Goal: Communication & Community: Answer question/provide support

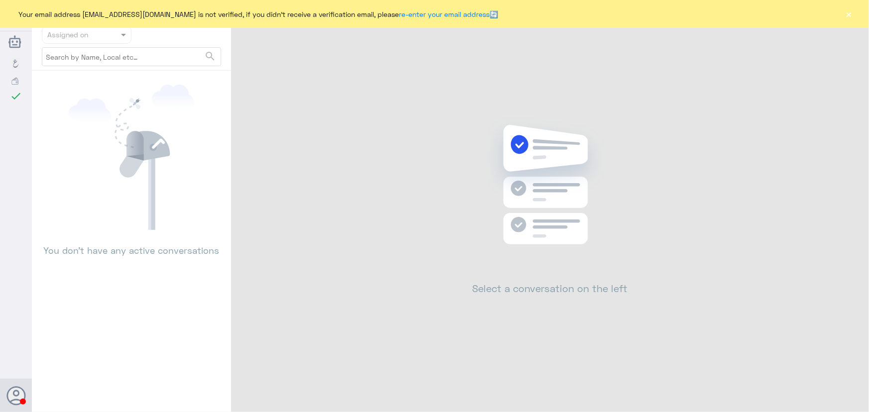
click at [844, 11] on button "×" at bounding box center [849, 14] width 10 height 10
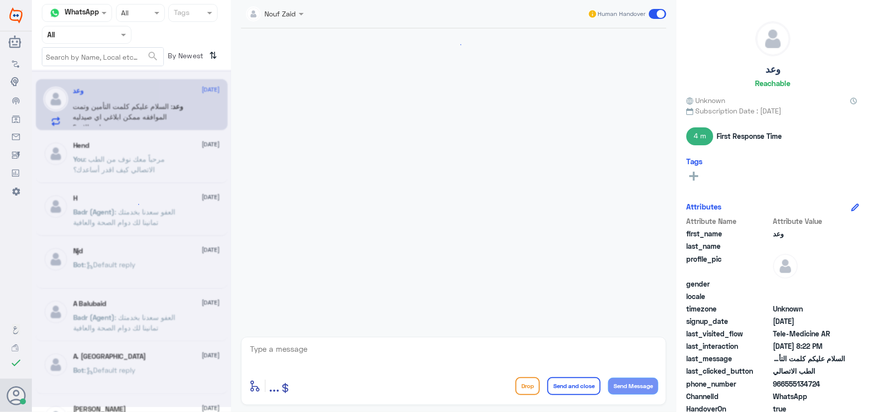
scroll to position [487, 0]
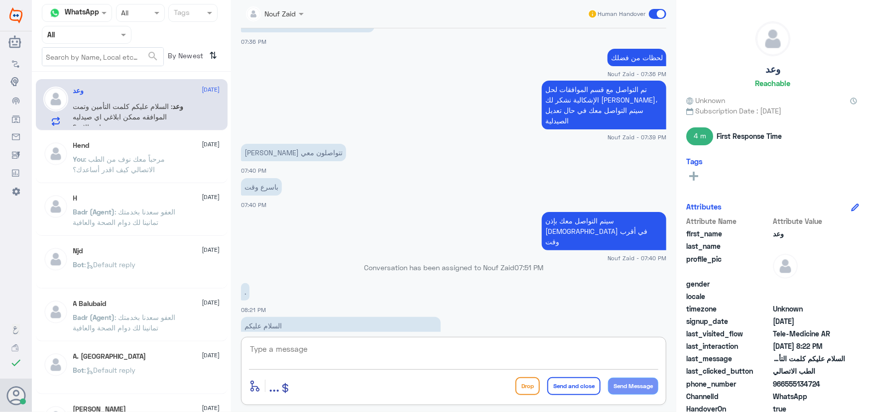
click at [415, 360] on textarea at bounding box center [453, 354] width 409 height 24
type textarea "تم التواصل من خلال الاتصال الهاتفي، سعدنا بخدمتك"
click at [582, 385] on button "Send and close" at bounding box center [573, 386] width 53 height 18
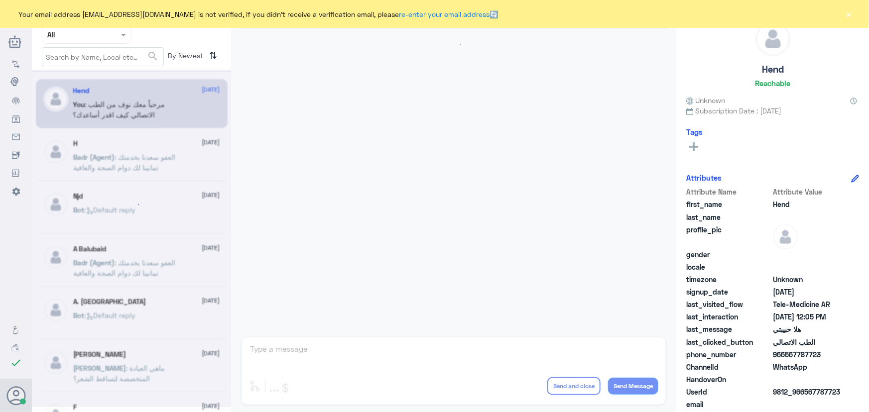
scroll to position [452, 0]
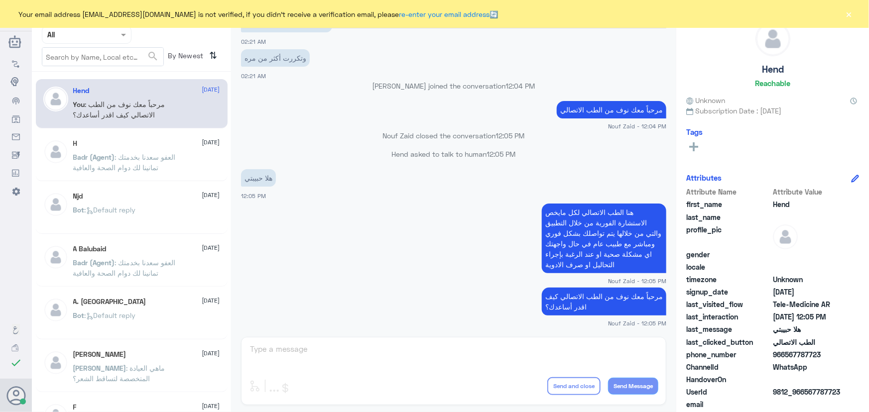
click at [853, 12] on div "Your email address n_zaid@DallahHealth.com is not verified, if you didn't recei…" at bounding box center [434, 14] width 869 height 28
click at [853, 12] on button "×" at bounding box center [849, 14] width 10 height 10
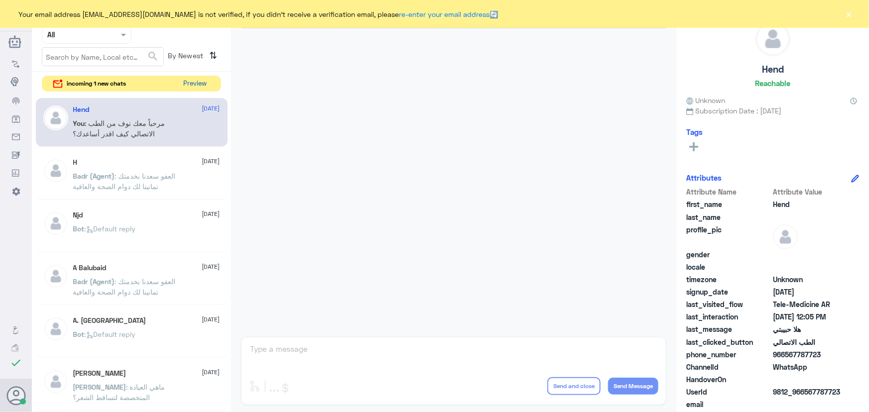
click at [204, 90] on button "Preview" at bounding box center [195, 83] width 31 height 15
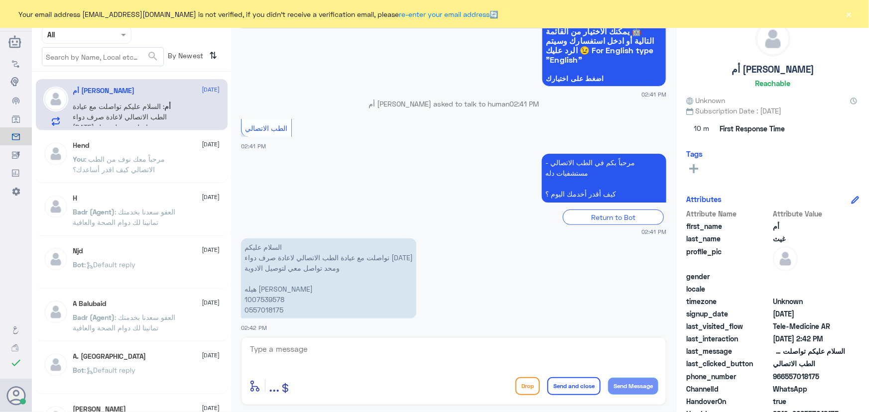
scroll to position [127, 0]
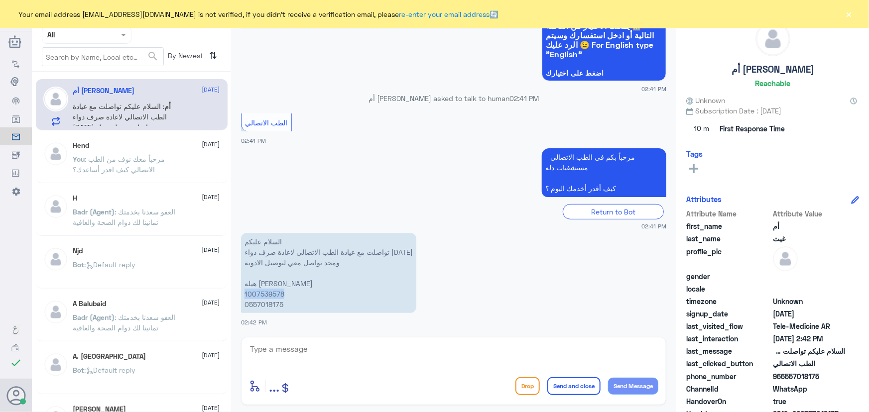
drag, startPoint x: 292, startPoint y: 294, endPoint x: 241, endPoint y: 291, distance: 50.3
click at [241, 291] on p "السلام عليكم تواصلت مع عيادة الطب الاتصالي لاعادة صرف دواء من يومين ومحد تواصل …" at bounding box center [328, 273] width 175 height 80
copy p "1007539578"
click at [487, 352] on textarea at bounding box center [453, 354] width 409 height 24
paste textarea "مرحباً معك نوف من الطب الاتصالي"
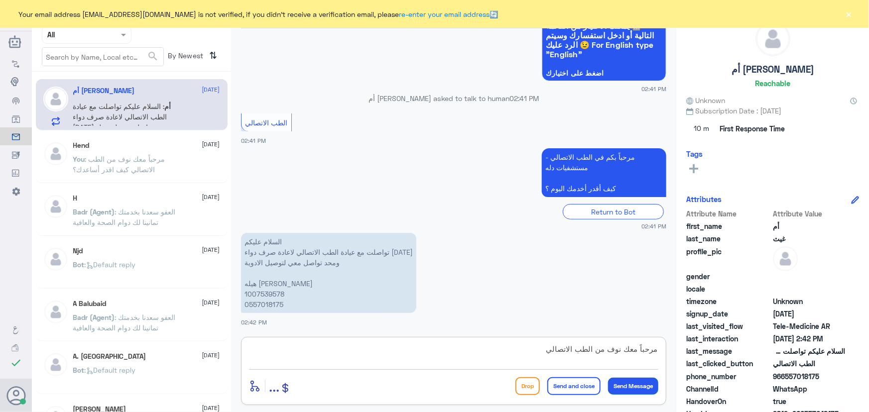
type textarea "مرحباً معك نوف من الطب الاتصالي"
click at [632, 385] on button "Send Message" at bounding box center [633, 386] width 50 height 17
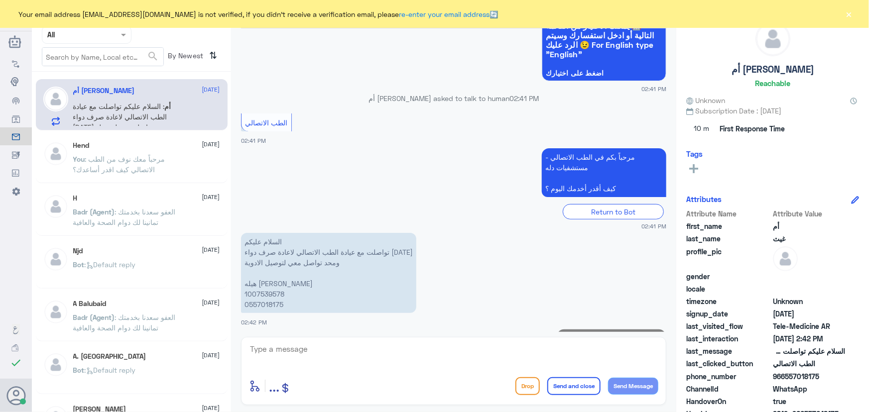
scroll to position [159, 0]
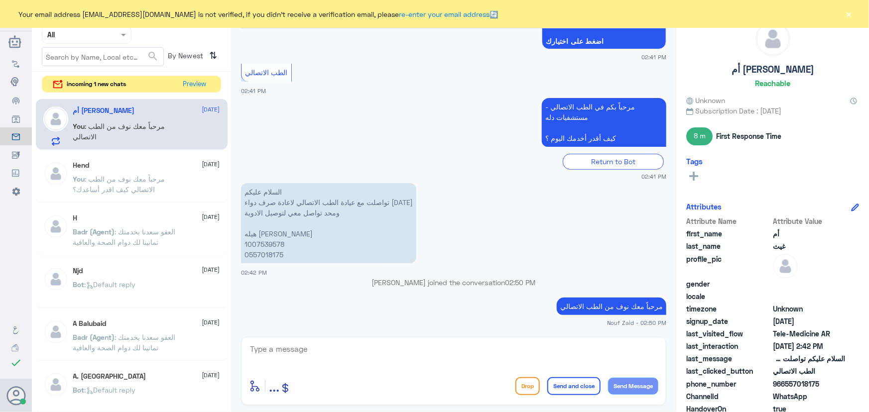
click at [191, 69] on nav "Channel WhatsApp Status × All Tags Agent Filter All search By Newest ⇅" at bounding box center [131, 38] width 199 height 68
click at [197, 82] on button "Preview" at bounding box center [195, 83] width 31 height 15
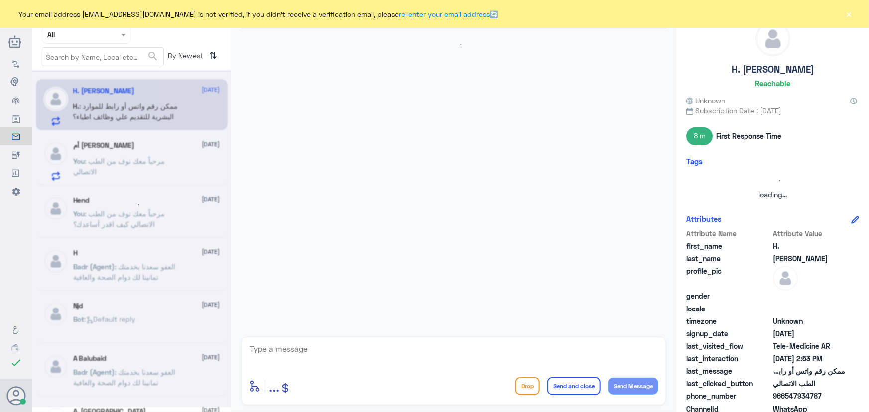
scroll to position [215, 0]
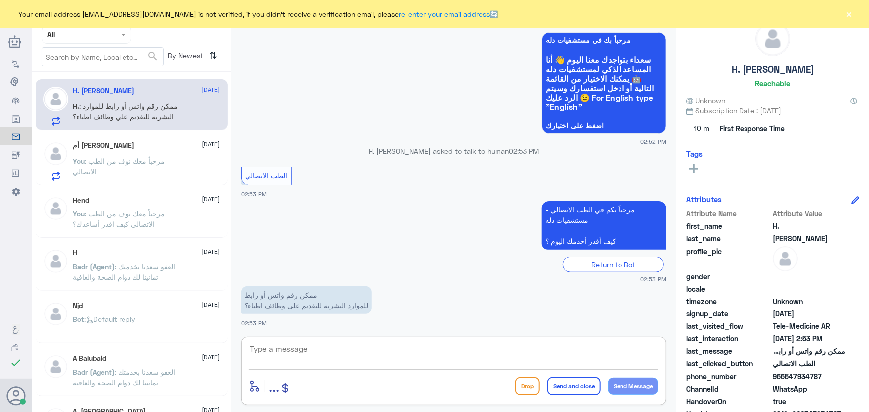
click at [342, 353] on textarea at bounding box center [453, 354] width 409 height 24
type textarea "مرحبا معك نوف من الطب الاتصالي"
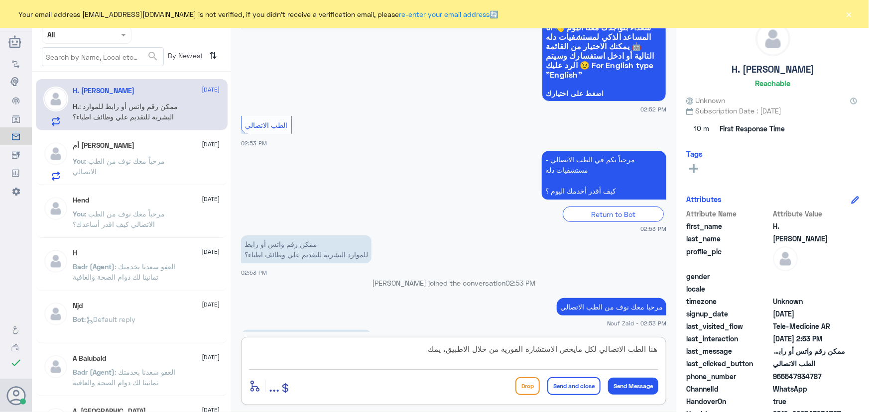
scroll to position [292, 0]
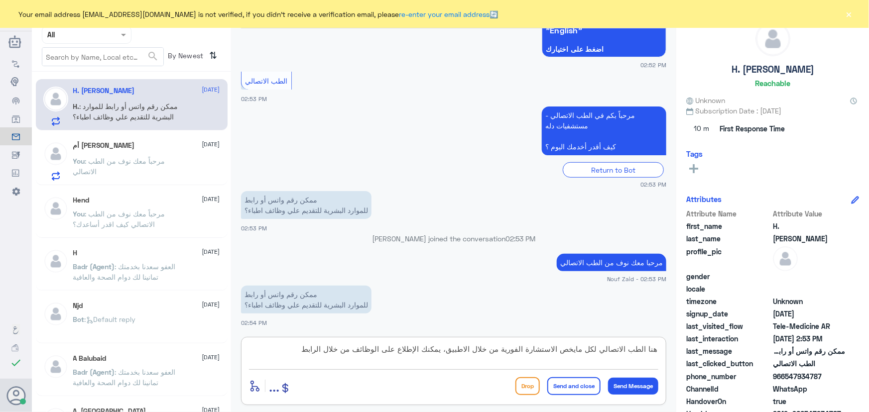
click at [277, 344] on textarea "هنا الطب الاتصالي لكل مايخص الاستشارة الفورية من خلال الاطبيق، يمكنك الإطلاع عل…" at bounding box center [453, 354] width 409 height 24
paste textarea "https://careers.dallahhealth.com/"
type textarea "هنا الطب الاتصالي لكل مايخص الاستشارة الفورية من خلال الاطبيق، يمكنك الإطلاع عل…"
click at [575, 390] on button "Send and close" at bounding box center [573, 386] width 53 height 18
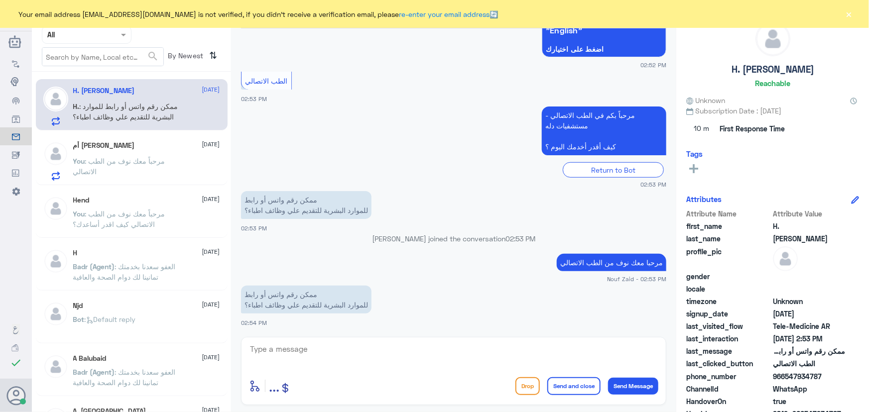
scroll to position [365, 0]
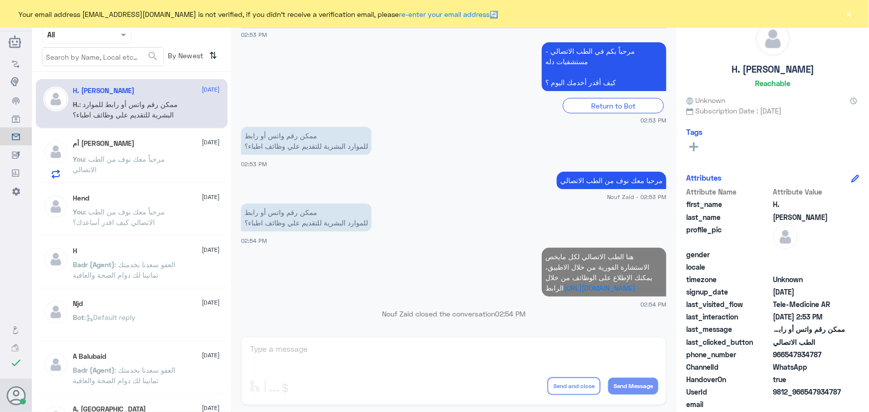
click at [192, 151] on div "أم غيث 4 September You : مرحباً معك نوف من الطب الاتصالي" at bounding box center [146, 158] width 147 height 39
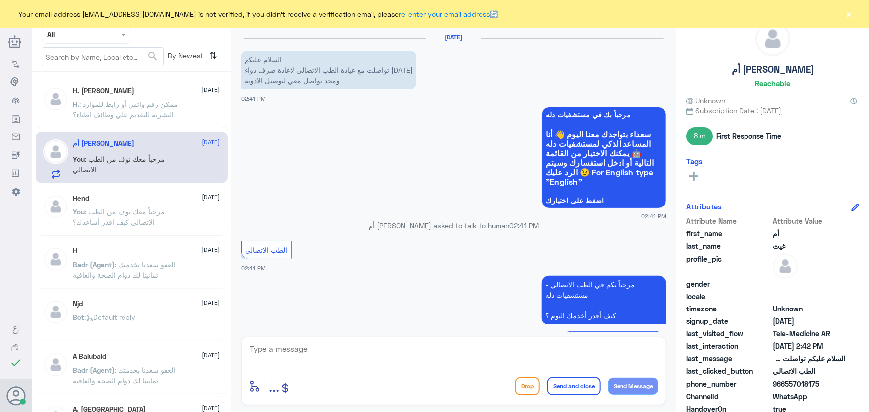
scroll to position [177, 0]
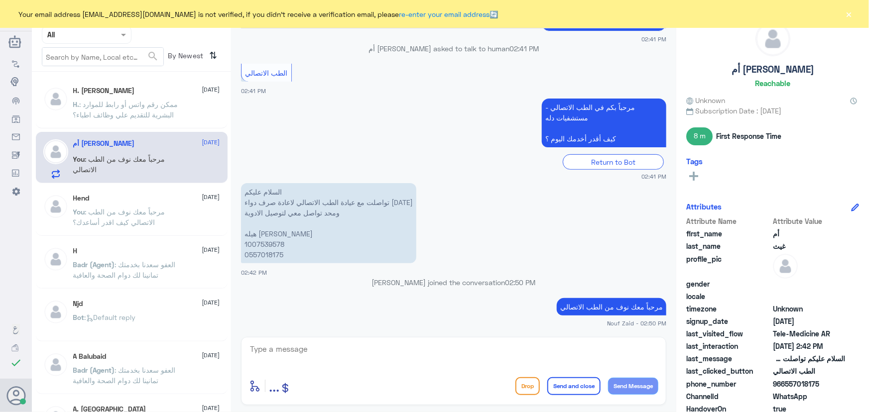
click at [376, 337] on div "enter flow name ... Drop Send and close Send Message" at bounding box center [453, 371] width 425 height 68
drag, startPoint x: 846, startPoint y: 16, endPoint x: 823, endPoint y: 41, distance: 34.5
click at [846, 14] on button "×" at bounding box center [849, 14] width 10 height 10
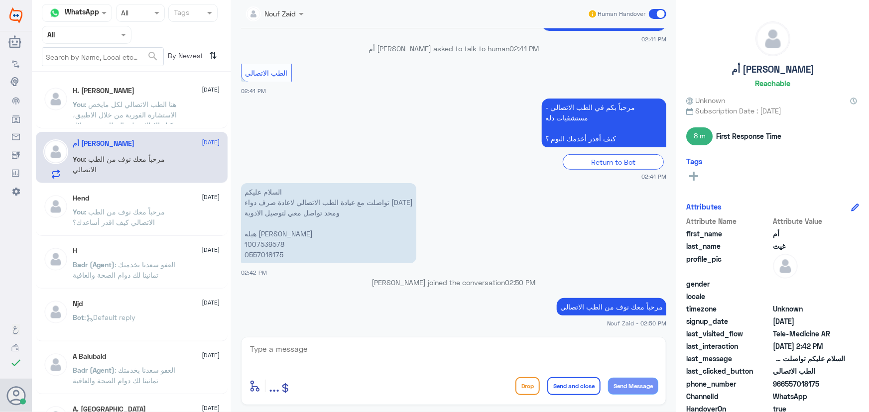
click at [355, 341] on div "enter flow name ... Drop Send and close Send Message" at bounding box center [453, 371] width 425 height 68
click at [429, 348] on textarea at bounding box center [453, 354] width 409 height 24
drag, startPoint x: 346, startPoint y: 211, endPoint x: 242, endPoint y: 217, distance: 104.7
click at [242, 217] on p "السلام عليكم تواصلت مع عيادة الطب الاتصالي لاعادة صرف دواء من يومين ومحد تواصل …" at bounding box center [328, 223] width 175 height 80
drag, startPoint x: 375, startPoint y: 285, endPoint x: 525, endPoint y: 285, distance: 149.8
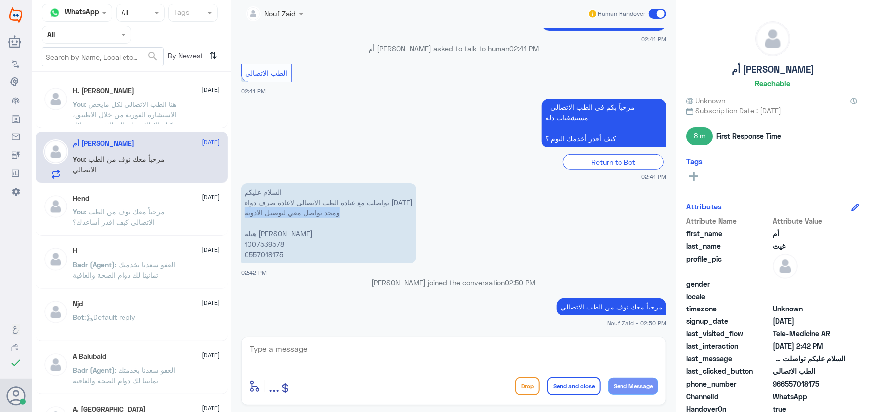
click at [525, 285] on p "Nouf Zaid joined the conversation 02:50 PM" at bounding box center [453, 282] width 425 height 10
click at [438, 299] on app-msgs-text "مرحباً معك نوف من الطب الاتصالي" at bounding box center [453, 307] width 425 height 18
drag, startPoint x: 377, startPoint y: 279, endPoint x: 530, endPoint y: 277, distance: 152.3
click at [530, 277] on p "Nouf Zaid joined the conversation 02:50 PM" at bounding box center [453, 282] width 425 height 10
click at [378, 279] on p "Nouf Zaid joined the conversation 02:50 PM" at bounding box center [453, 282] width 425 height 10
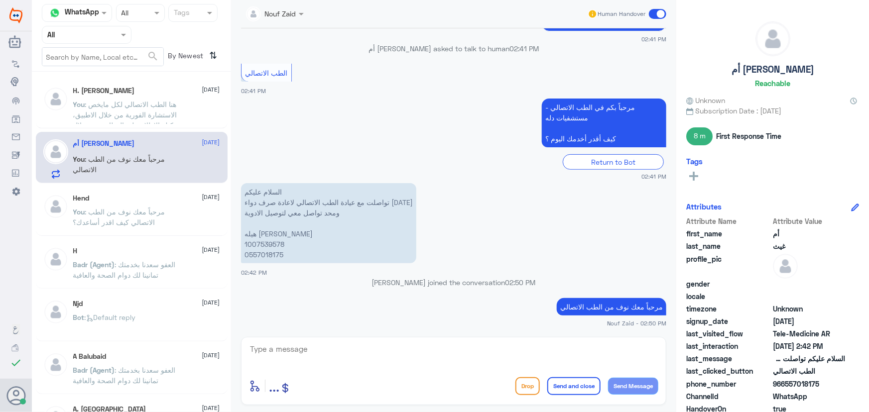
click at [339, 122] on app-msgs-text "مرحباً بكم في الطب الاتصالي - مستشفيات دله كيف أقدر أخدمك اليوم ؟" at bounding box center [453, 124] width 425 height 50
drag, startPoint x: 299, startPoint y: 134, endPoint x: 377, endPoint y: 152, distance: 80.5
click at [352, 161] on div "مرحباً بكم في الطب الاتصالي - مستشفيات دله كيف أقدر أخدمك اليوم ؟ Return to Bot…" at bounding box center [453, 138] width 425 height 85
click at [404, 345] on textarea at bounding box center [453, 354] width 409 height 24
drag, startPoint x: 296, startPoint y: 354, endPoint x: 251, endPoint y: 354, distance: 44.3
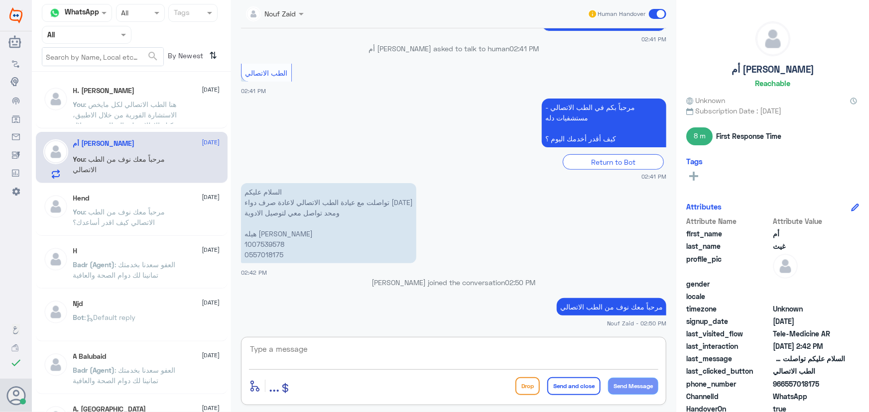
click at [251, 354] on textarea at bounding box center [453, 354] width 409 height 24
drag, startPoint x: 248, startPoint y: 348, endPoint x: 318, endPoint y: 348, distance: 69.2
click at [318, 348] on textarea at bounding box center [453, 354] width 409 height 24
click at [317, 349] on textarea at bounding box center [453, 354] width 409 height 24
click at [175, 102] on span ": هنا الطب الاتصالي لكل مايخص الاستشارة الفورية من خلال الاطبيق، يمكنك الإطلاع …" at bounding box center [126, 120] width 107 height 40
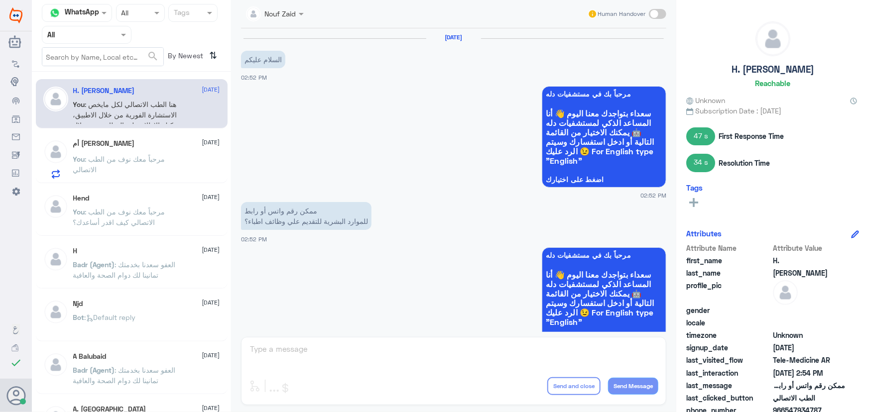
scroll to position [402, 0]
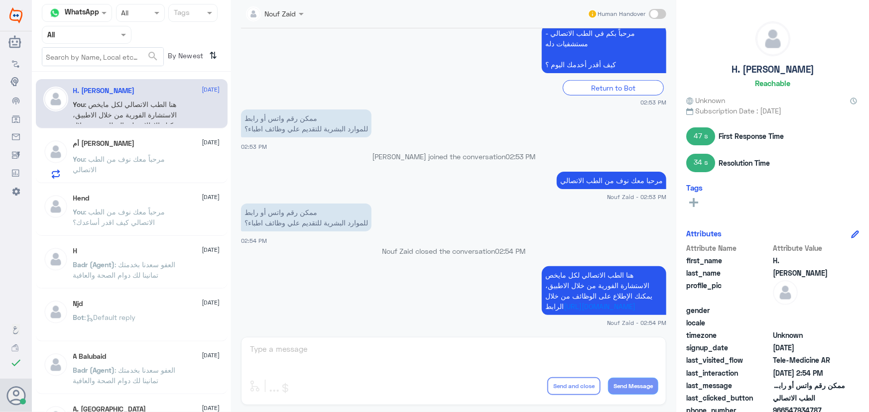
click at [95, 134] on div "أم غيث 4 September You : مرحباً معك نوف من الطب الاتصالي" at bounding box center [132, 157] width 192 height 51
click at [108, 164] on p "You : مرحباً معك نوف من الطب الاتصالي" at bounding box center [129, 166] width 112 height 25
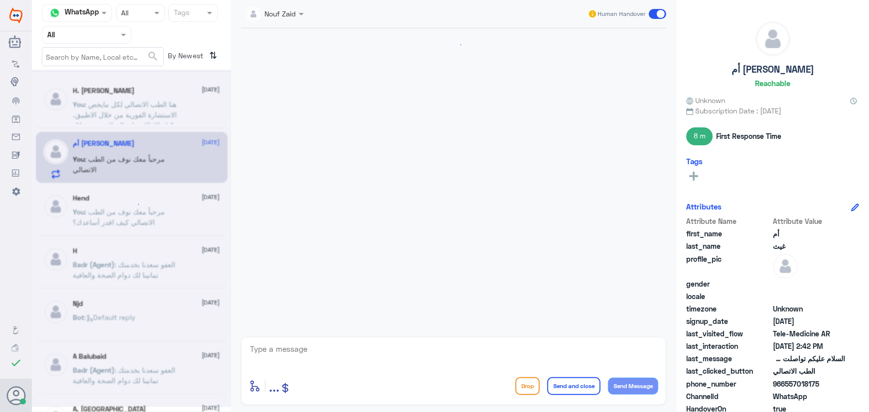
scroll to position [177, 0]
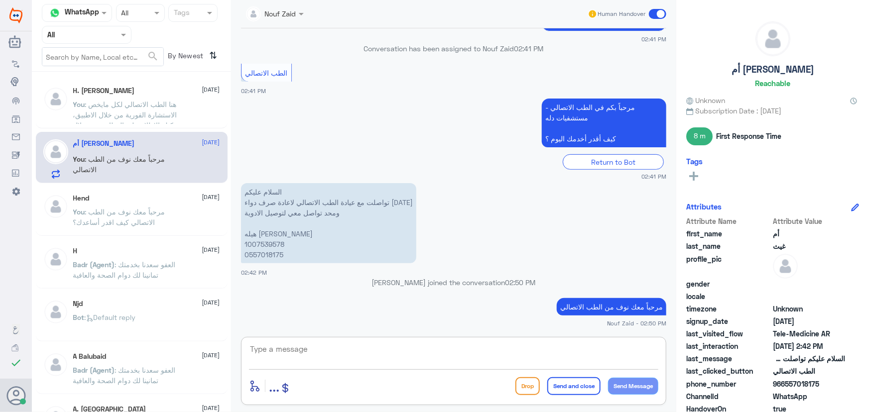
click at [335, 352] on textarea at bounding box center [453, 354] width 409 height 24
type textarea "تم التواصل من خلال الاتصال الهاتفي"
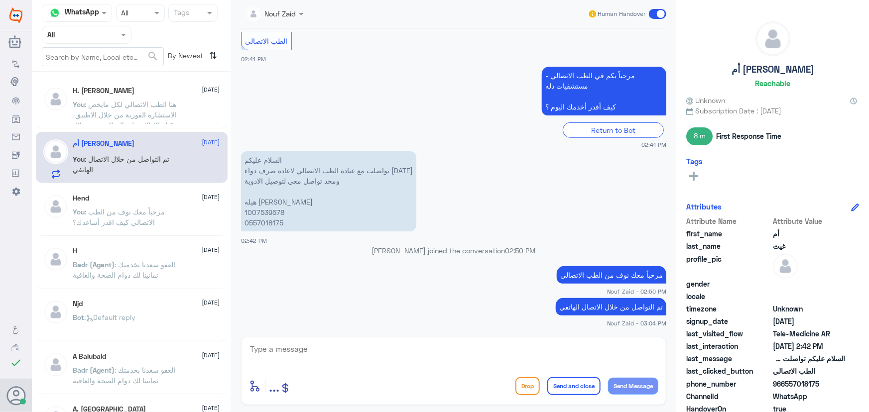
click at [655, 18] on span at bounding box center [657, 14] width 17 height 10
click at [0, 0] on input "checkbox" at bounding box center [0, 0] width 0 height 0
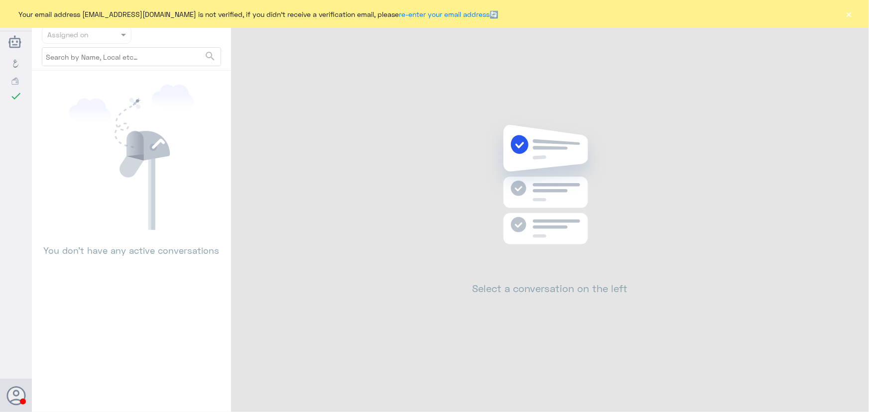
click at [846, 15] on button "×" at bounding box center [849, 14] width 10 height 10
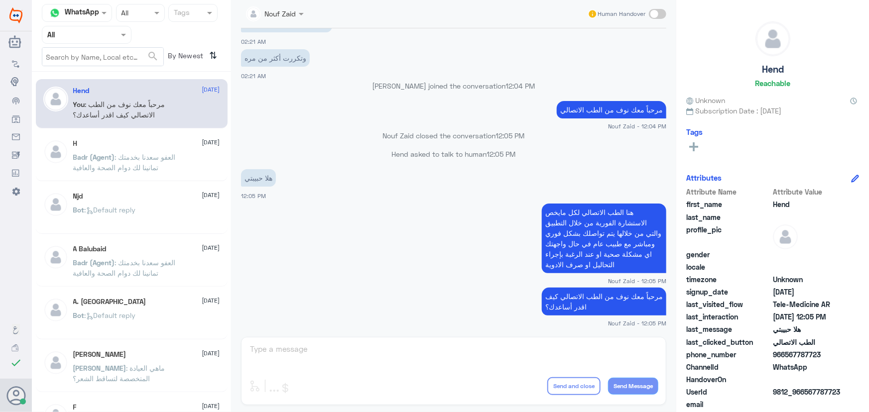
scroll to position [226, 0]
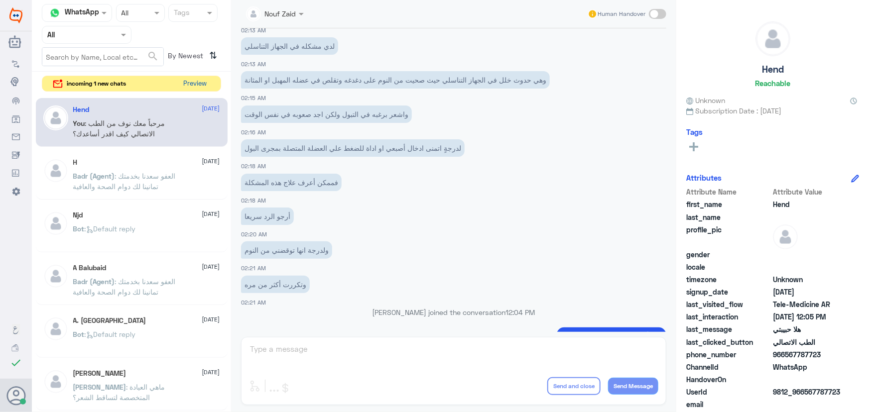
click at [194, 77] on button "Preview" at bounding box center [195, 83] width 31 height 15
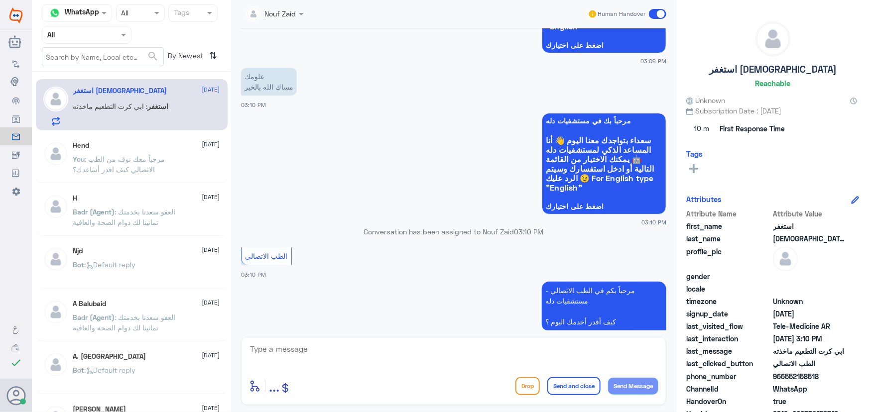
scroll to position [205, 0]
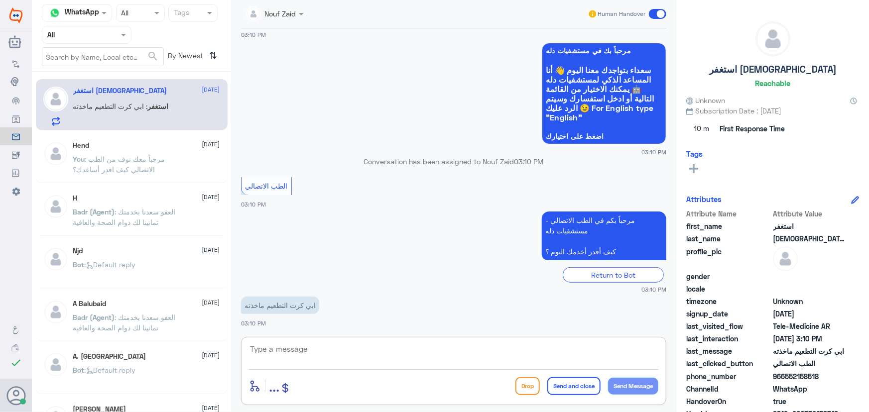
click at [349, 343] on textarea at bounding box center [453, 354] width 409 height 24
click at [238, 259] on div "4 Sep 2025 سلام عليكم ورحمة الله وبركاته 03:09 PM مرحباً بك في مستشفيات دله سعد…" at bounding box center [453, 180] width 435 height 304
click at [332, 354] on textarea at bounding box center [453, 354] width 409 height 24
paste textarea "مرحباً معك نوف من الطب الاتصالي"
type textarea "مرحباً معك نوف من الطب الاتصالي"
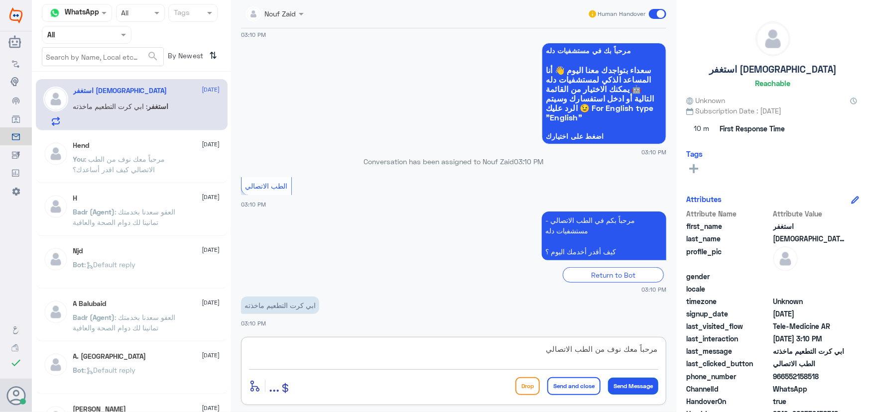
click at [625, 385] on button "Send Message" at bounding box center [633, 386] width 50 height 17
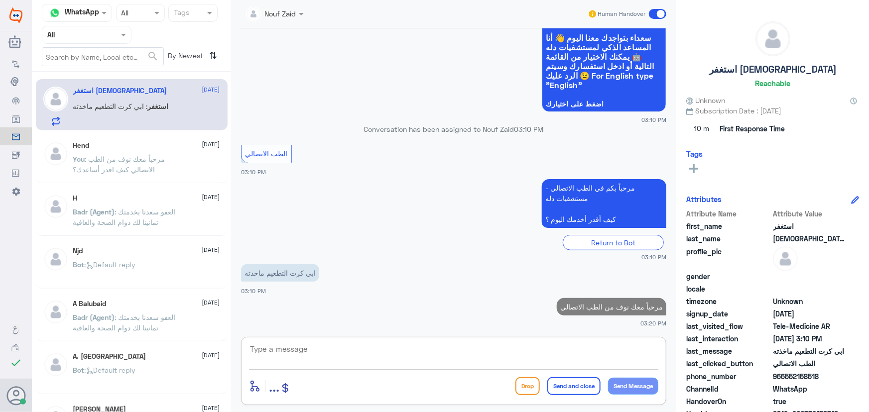
click at [446, 346] on textarea at bounding box center [453, 354] width 409 height 24
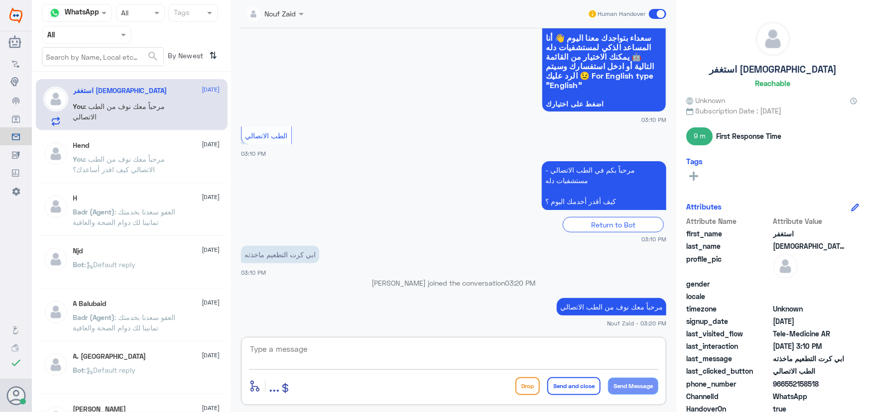
click at [368, 350] on textarea at bounding box center [453, 354] width 409 height 24
paste textarea "هنا الطب الاتصالي لكل مايخص الاستشارة الفورية من خلال التطبيق، يمكنك الاستفسار …"
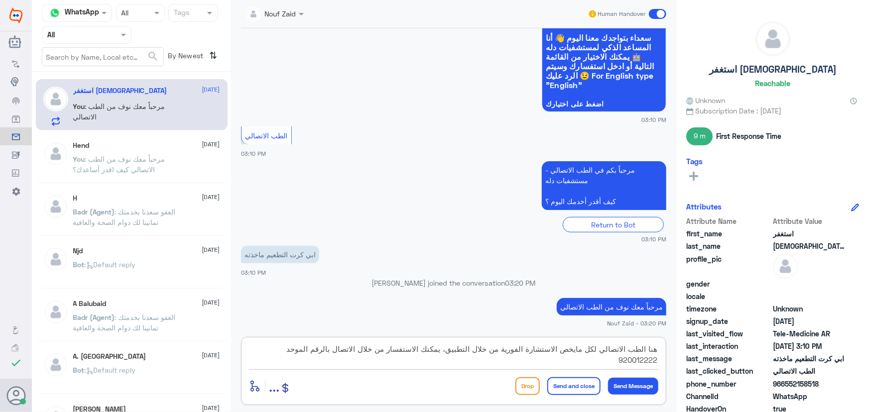
type textarea "هنا الطب الاتصالي لكل مايخص الاستشارة الفورية من خلال التطبيق، يمكنك الاستفسار …"
click at [577, 381] on button "Send and close" at bounding box center [573, 386] width 53 height 18
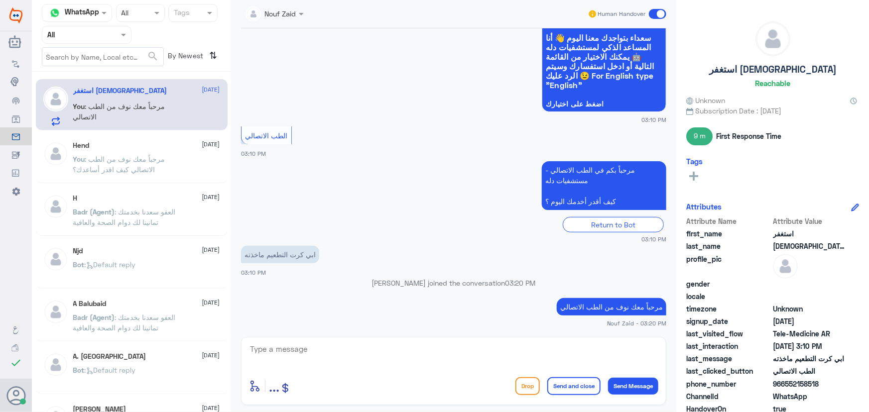
scroll to position [300, 0]
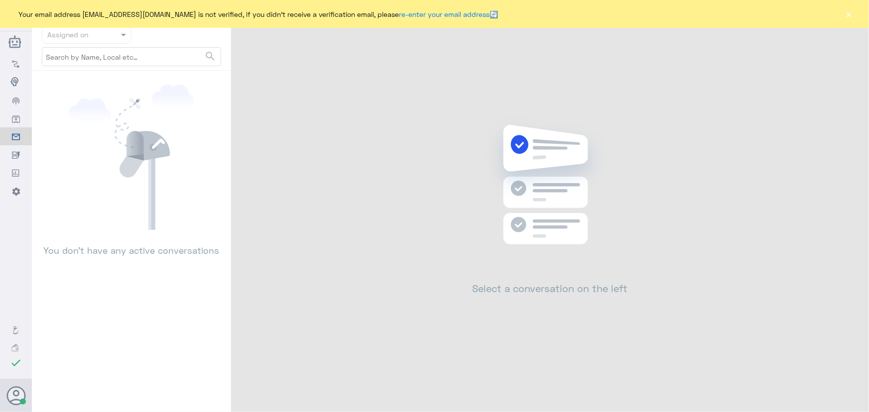
click at [847, 16] on button "×" at bounding box center [849, 14] width 10 height 10
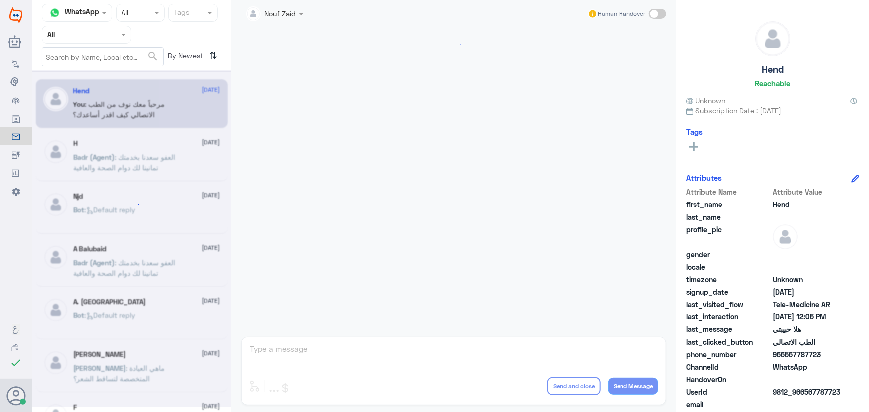
scroll to position [452, 0]
